Goal: Complete application form

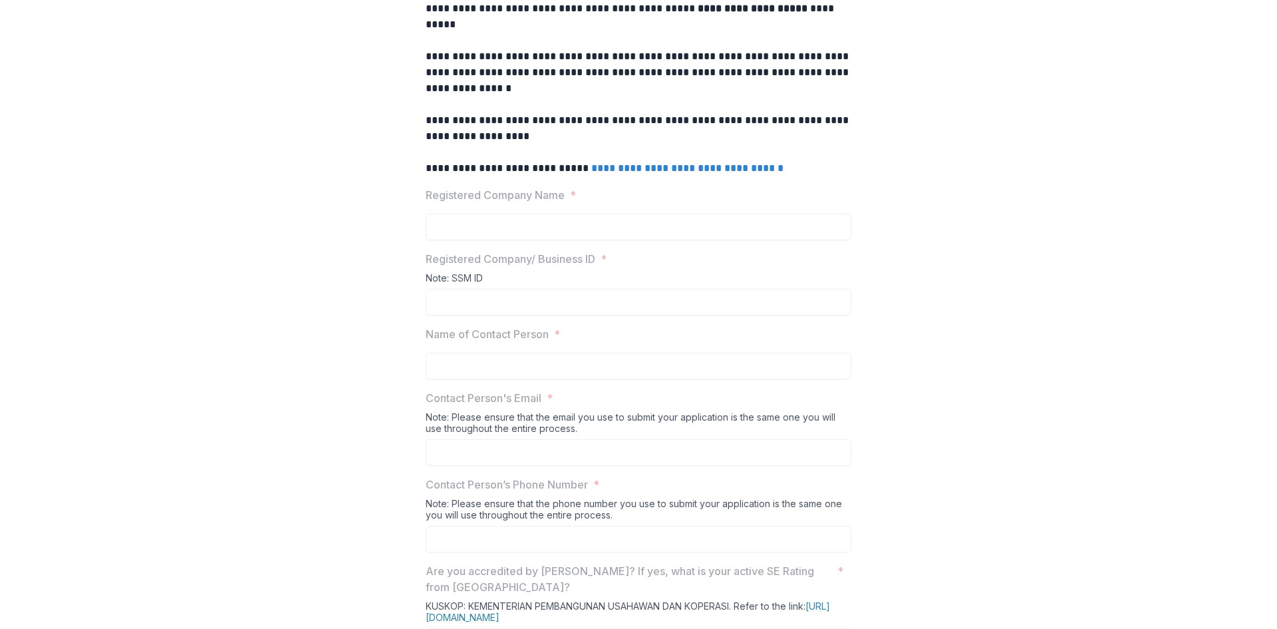
scroll to position [67, 0]
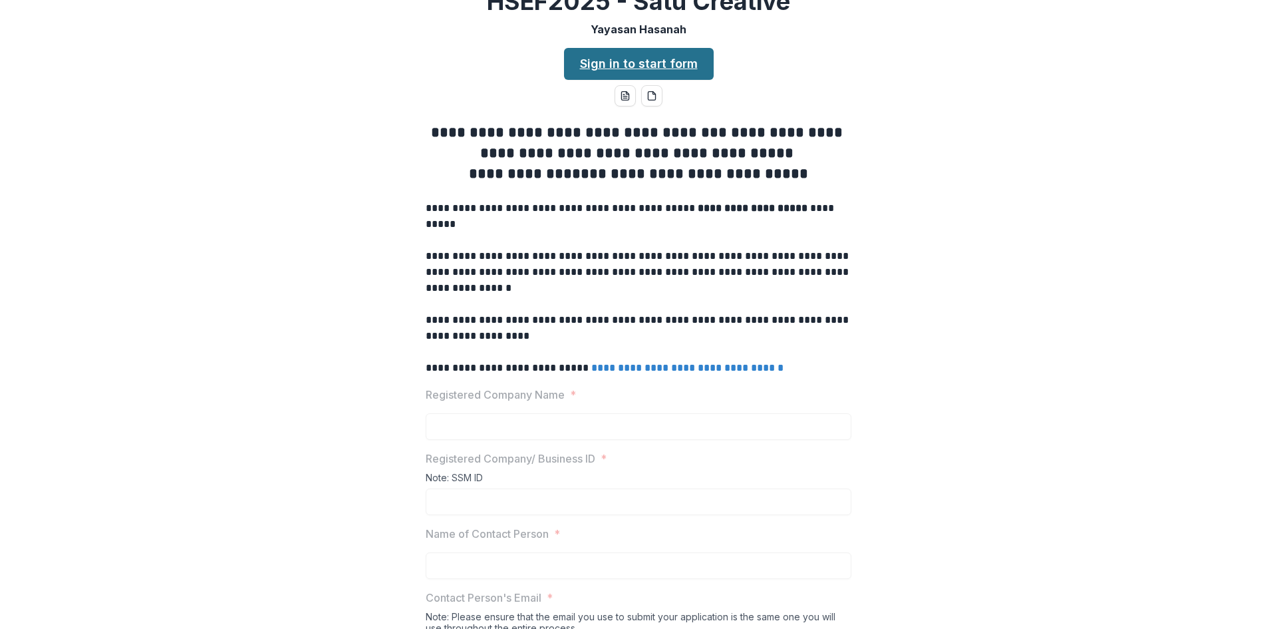
click at [667, 80] on link "Sign in to start form" at bounding box center [639, 64] width 150 height 32
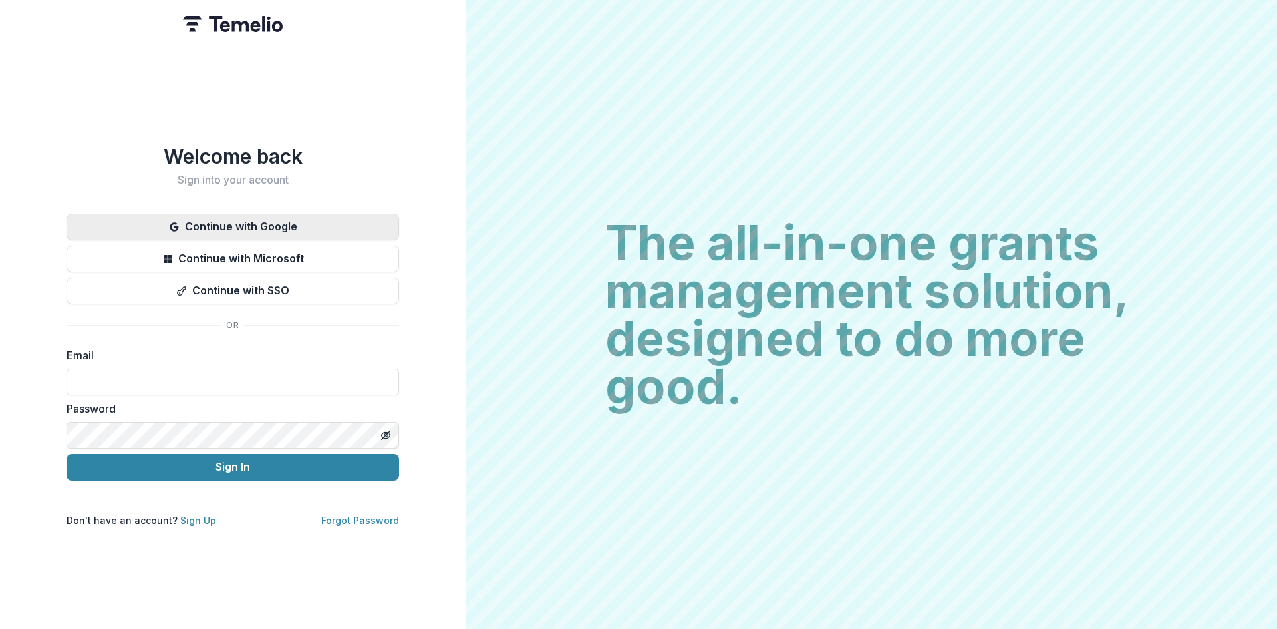
click at [225, 227] on button "Continue with Google" at bounding box center [233, 227] width 333 height 27
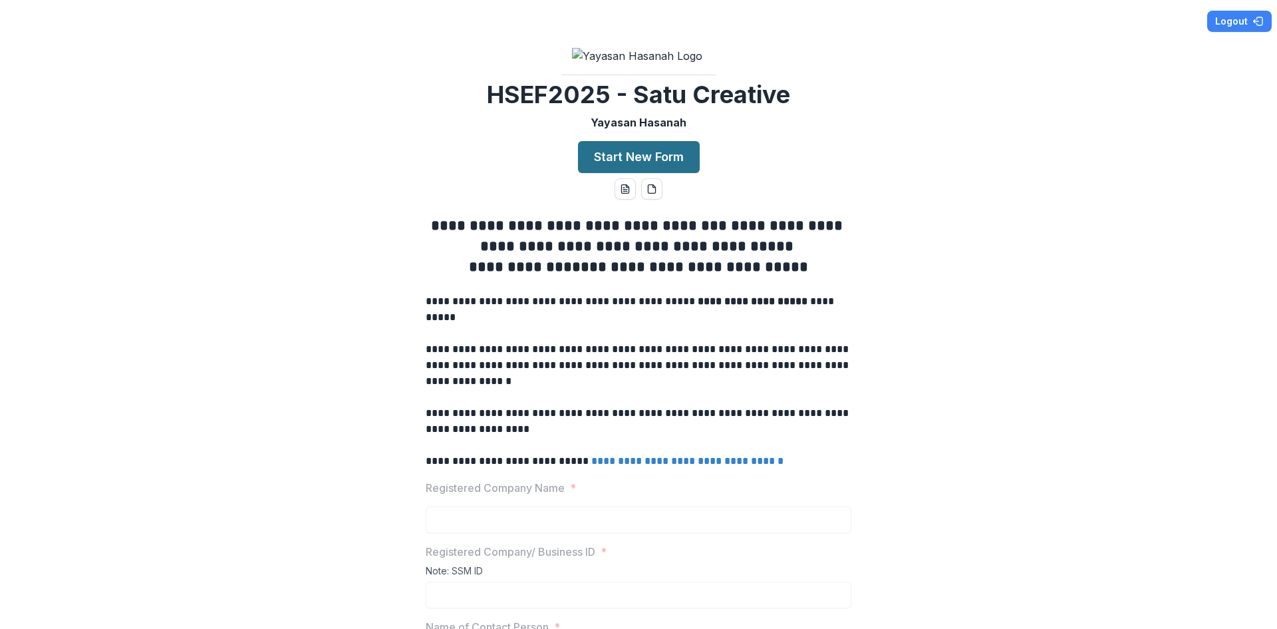
click at [611, 173] on button "Start New Form" at bounding box center [639, 157] width 122 height 32
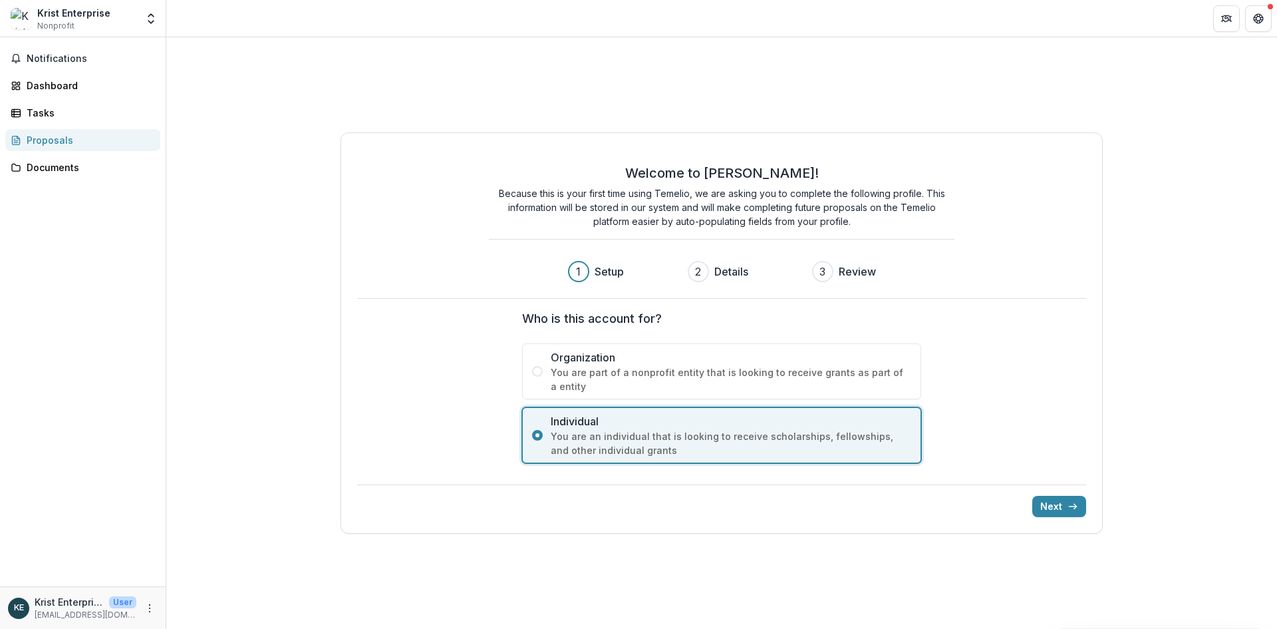
click at [534, 369] on span at bounding box center [537, 371] width 11 height 11
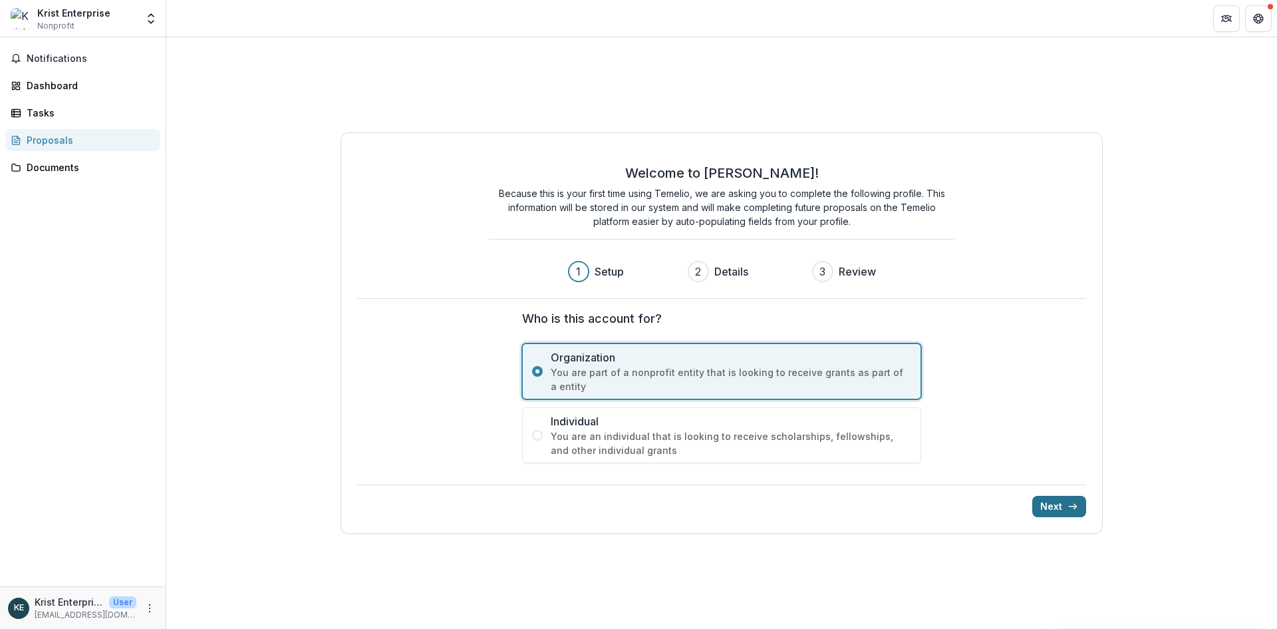
click at [1055, 506] on button "Next" at bounding box center [1060, 506] width 54 height 21
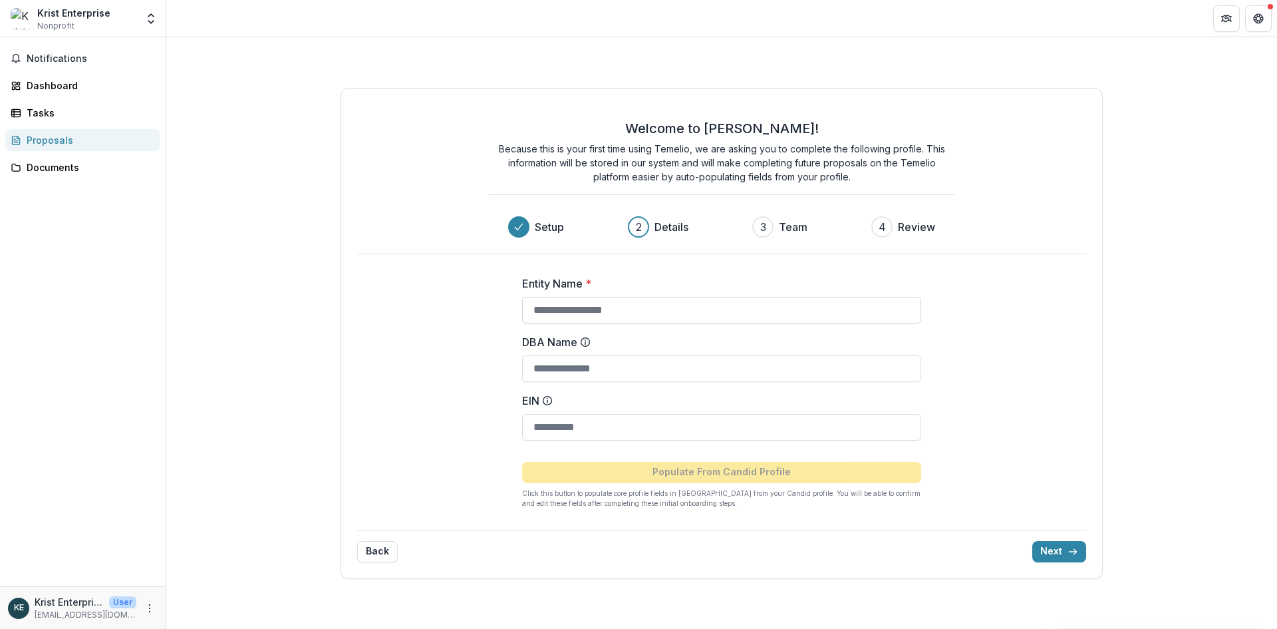
click at [554, 318] on input "Entity Name *" at bounding box center [721, 310] width 399 height 27
click at [588, 309] on input "Entity Name *" at bounding box center [721, 310] width 399 height 27
click at [148, 26] on button "Open entity switcher" at bounding box center [151, 18] width 19 height 27
click at [188, 64] on div "Welcome to Temelio! Because this is your first time using Temelio, we are askin…" at bounding box center [721, 332] width 1111 height 591
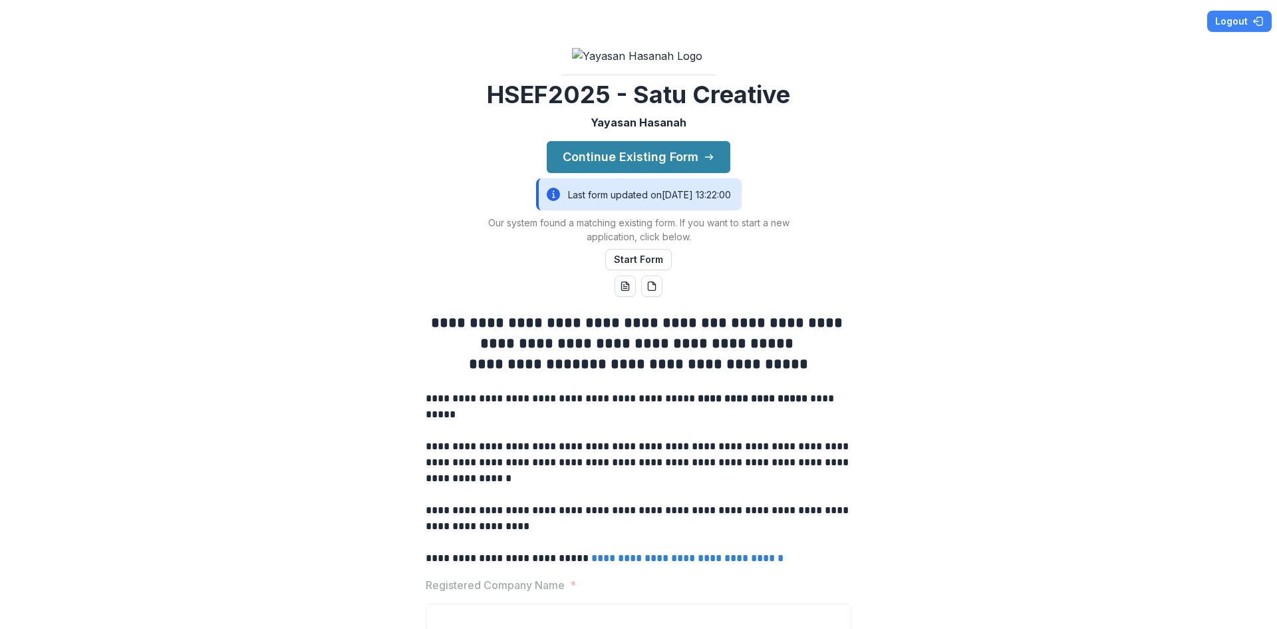
scroll to position [67, 0]
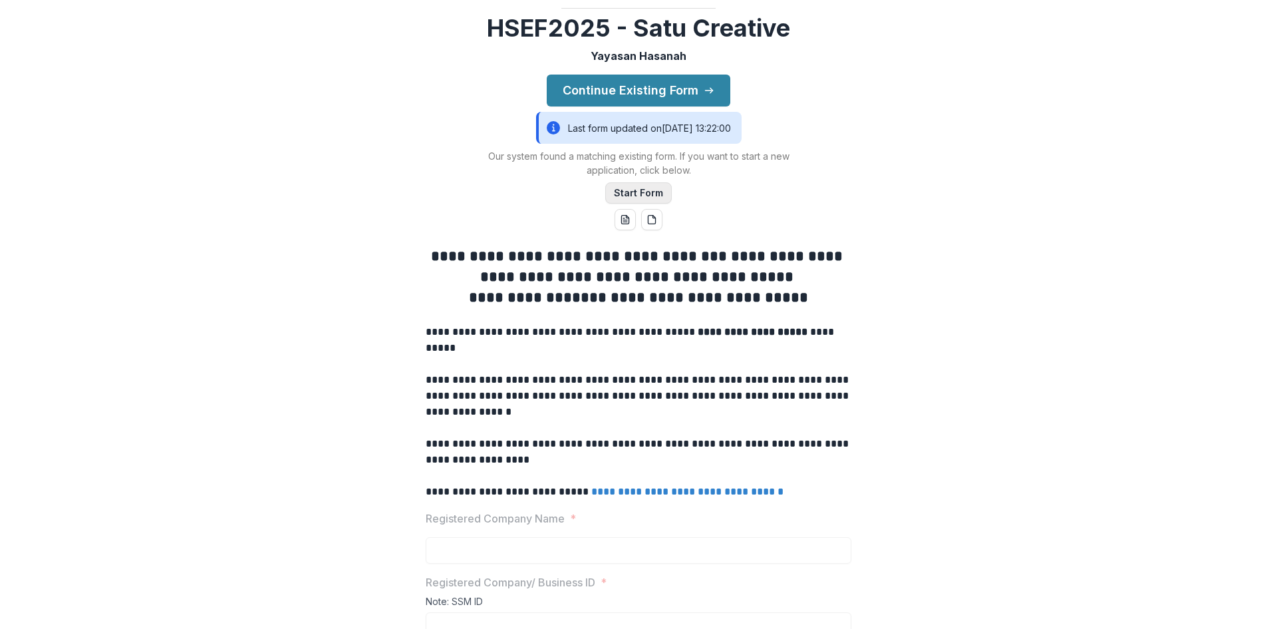
click at [646, 204] on button "Start Form" at bounding box center [638, 192] width 67 height 21
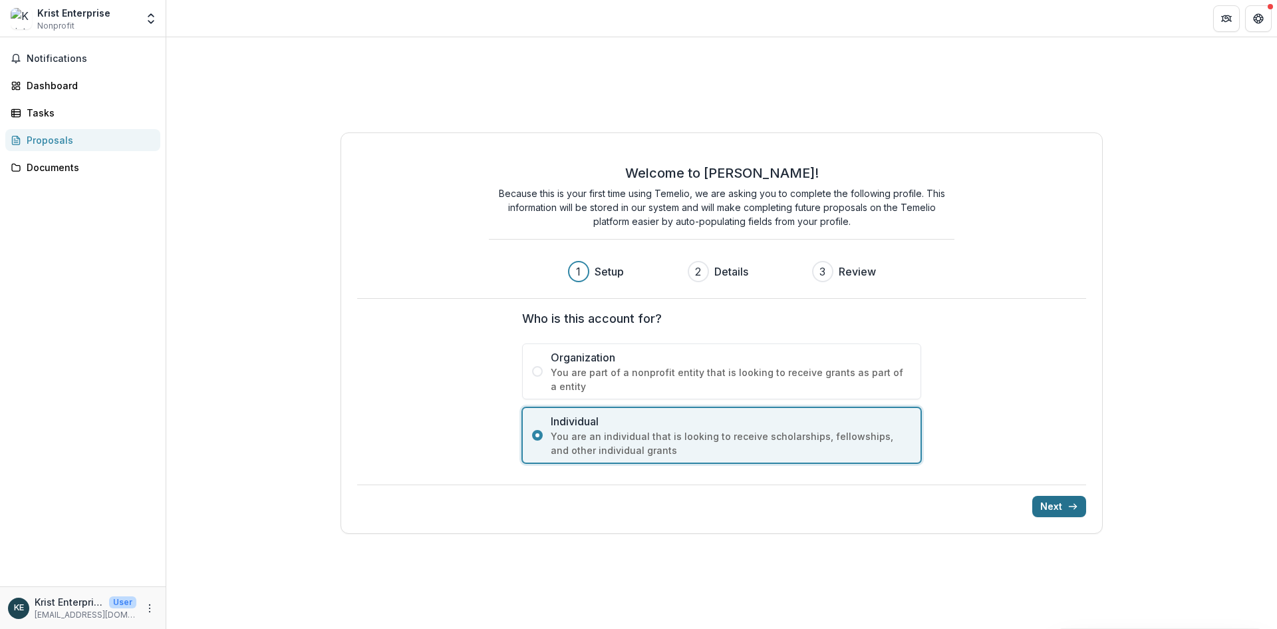
click at [1051, 505] on button "Next" at bounding box center [1060, 506] width 54 height 21
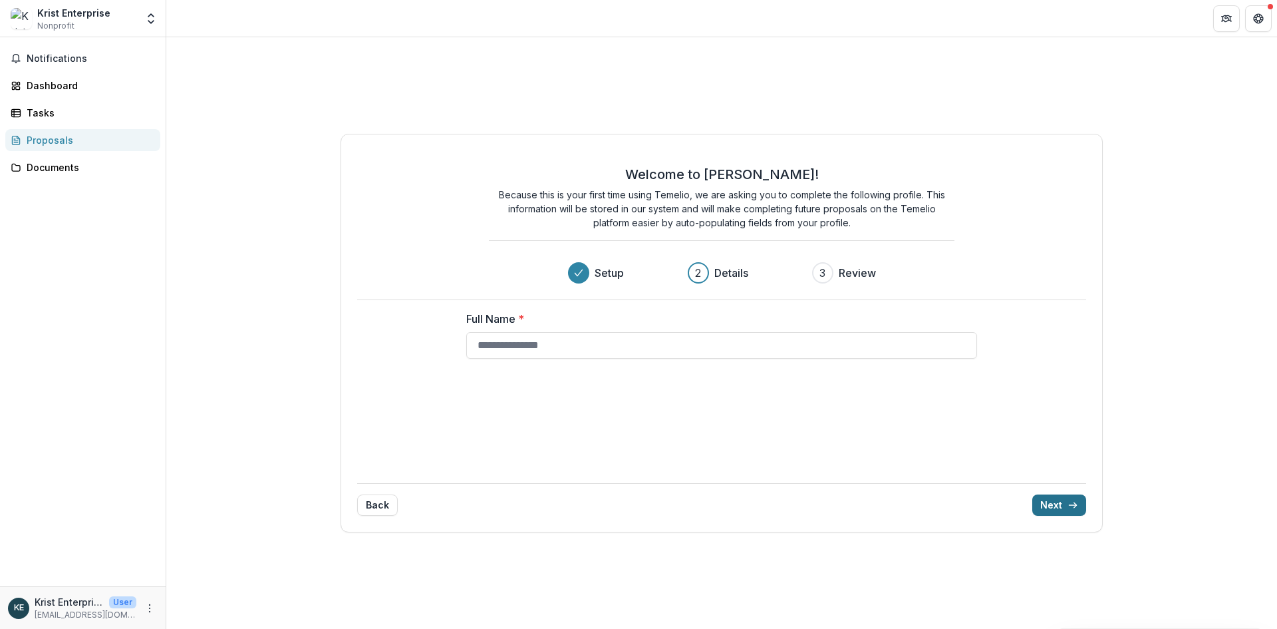
click at [1036, 508] on button "Next" at bounding box center [1060, 504] width 54 height 21
type input "*****"
click at [1063, 503] on button "Next" at bounding box center [1060, 504] width 54 height 21
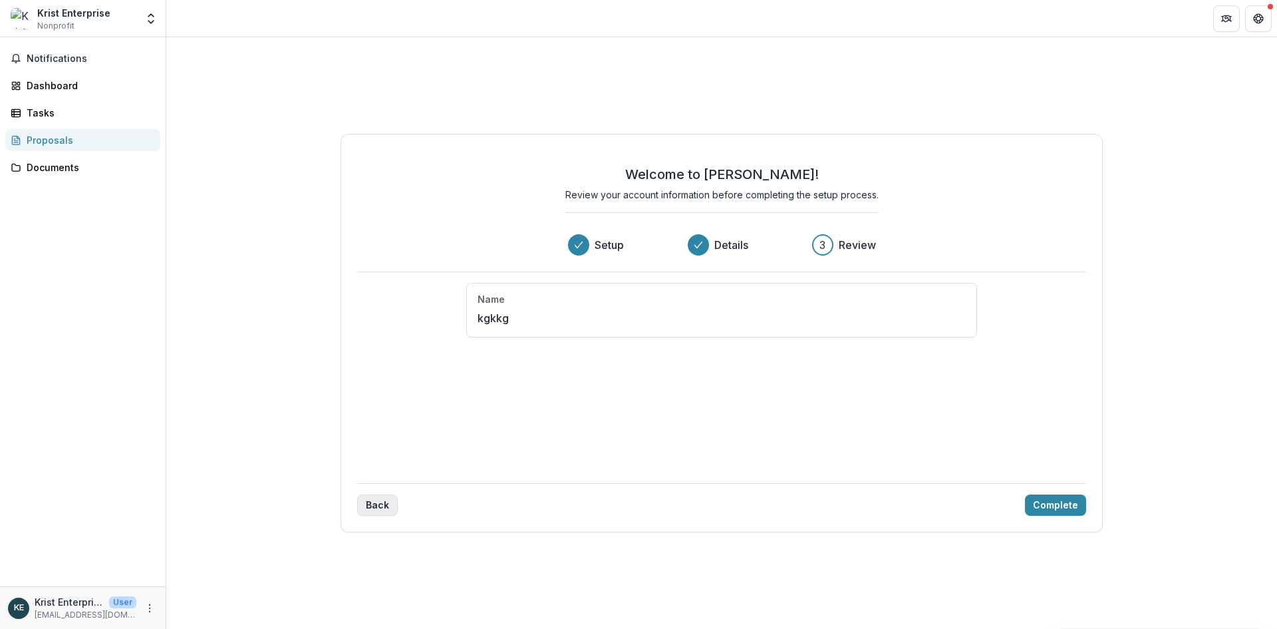
click at [387, 506] on button "Back" at bounding box center [377, 504] width 41 height 21
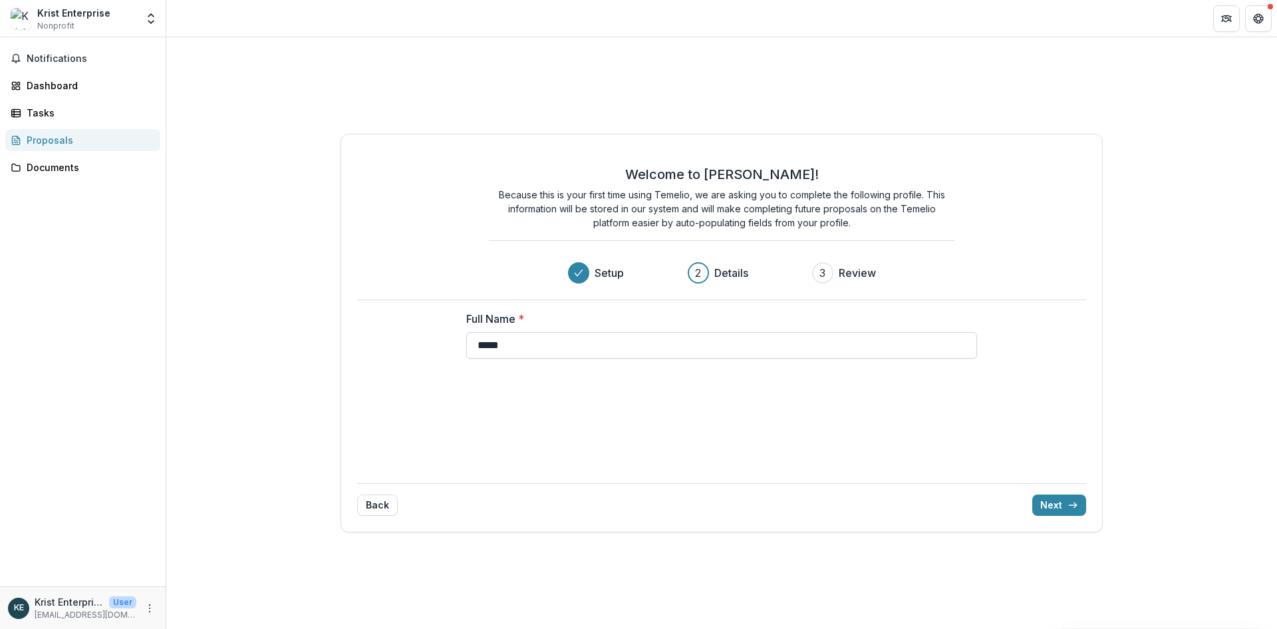
drag, startPoint x: 527, startPoint y: 347, endPoint x: 476, endPoint y: 345, distance: 50.6
click at [472, 353] on input "*****" at bounding box center [721, 345] width 511 height 27
click at [98, 17] on div "Krist Enterprise" at bounding box center [73, 13] width 73 height 14
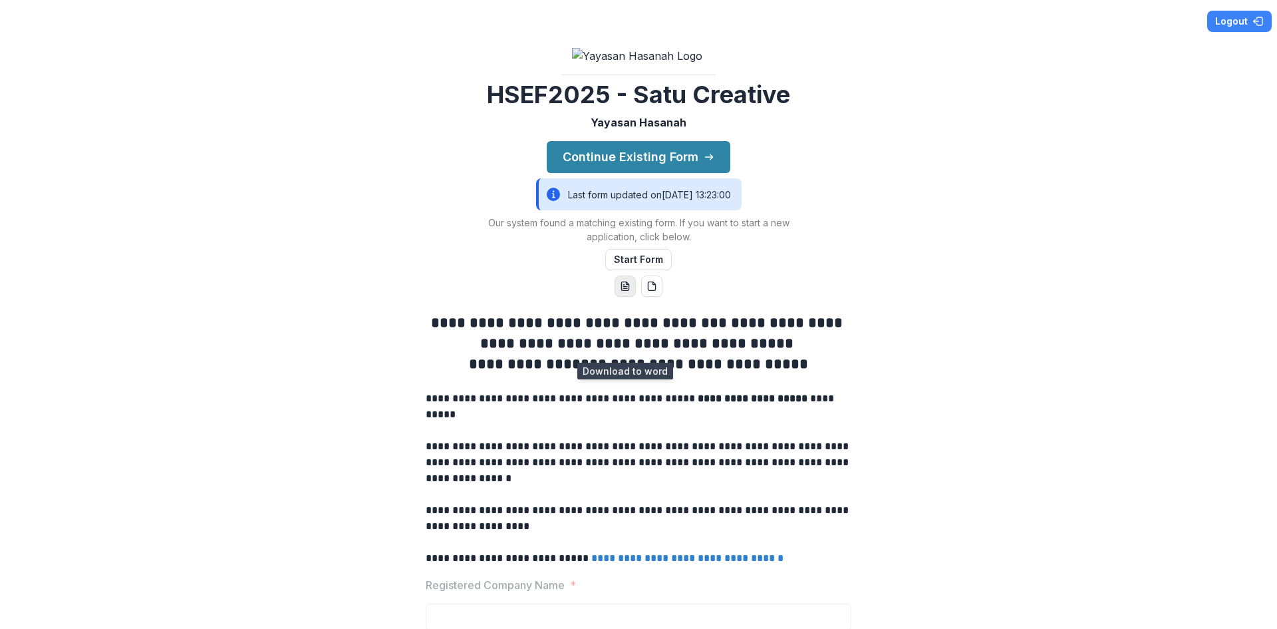
click at [617, 297] on button "word-download" at bounding box center [625, 285] width 21 height 21
click at [648, 270] on button "Start Form" at bounding box center [638, 259] width 67 height 21
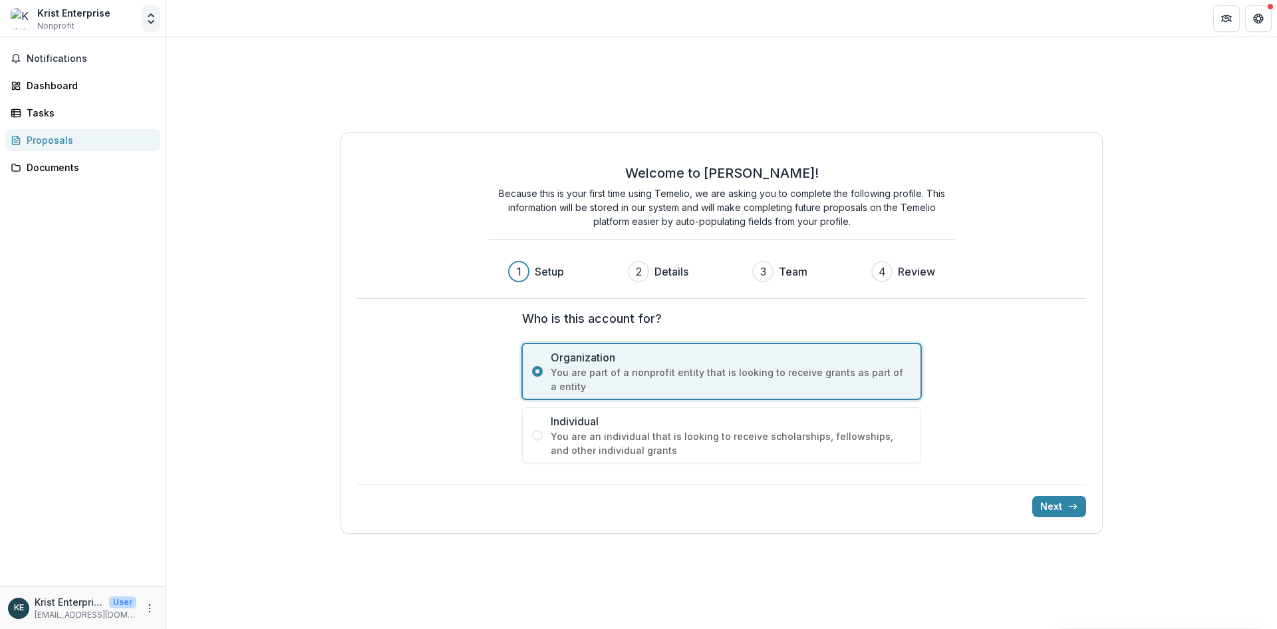
click at [148, 15] on icon "Open entity switcher" at bounding box center [150, 18] width 13 height 13
click at [98, 69] on link "Settings" at bounding box center [83, 74] width 160 height 22
